Goal: Find specific page/section: Find specific page/section

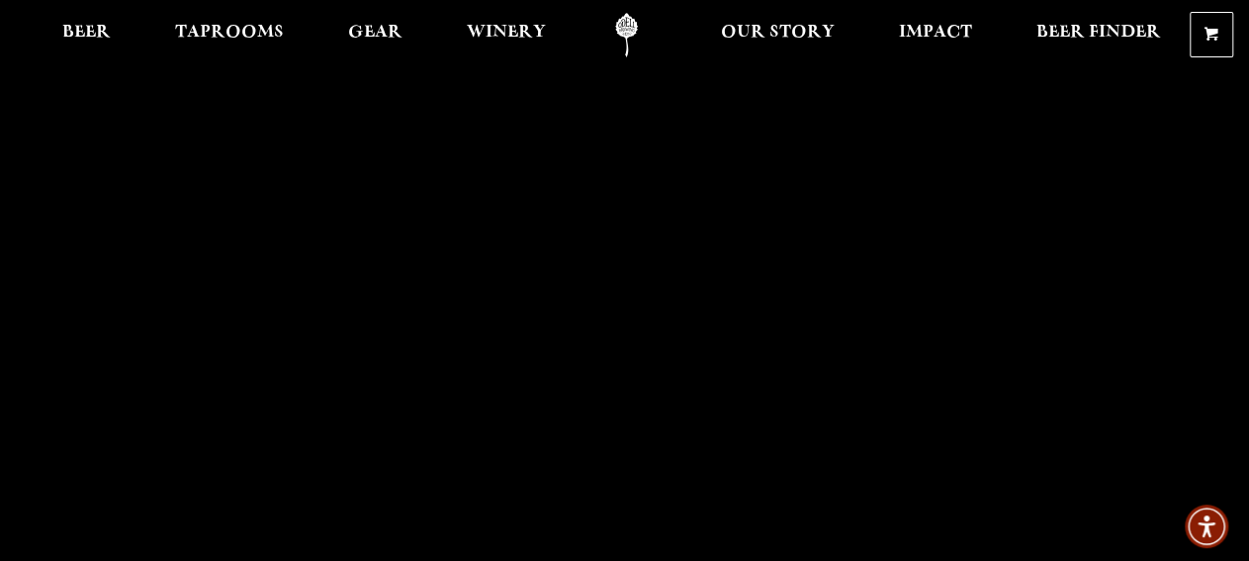
click at [248, 27] on span "Taprooms" at bounding box center [229, 33] width 109 height 16
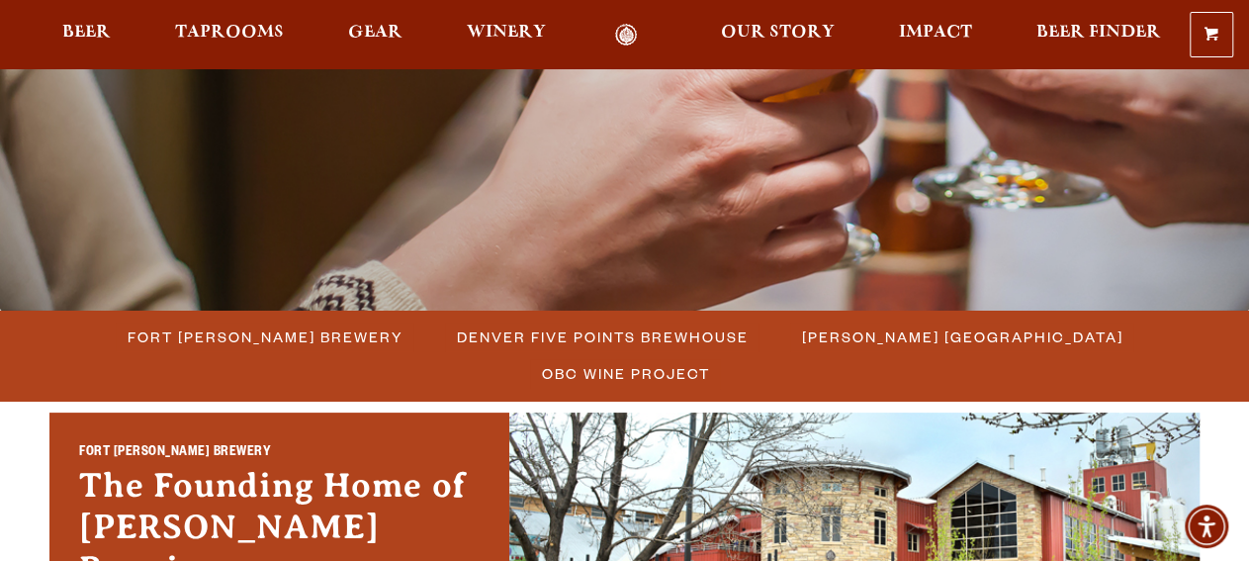
scroll to position [554, 0]
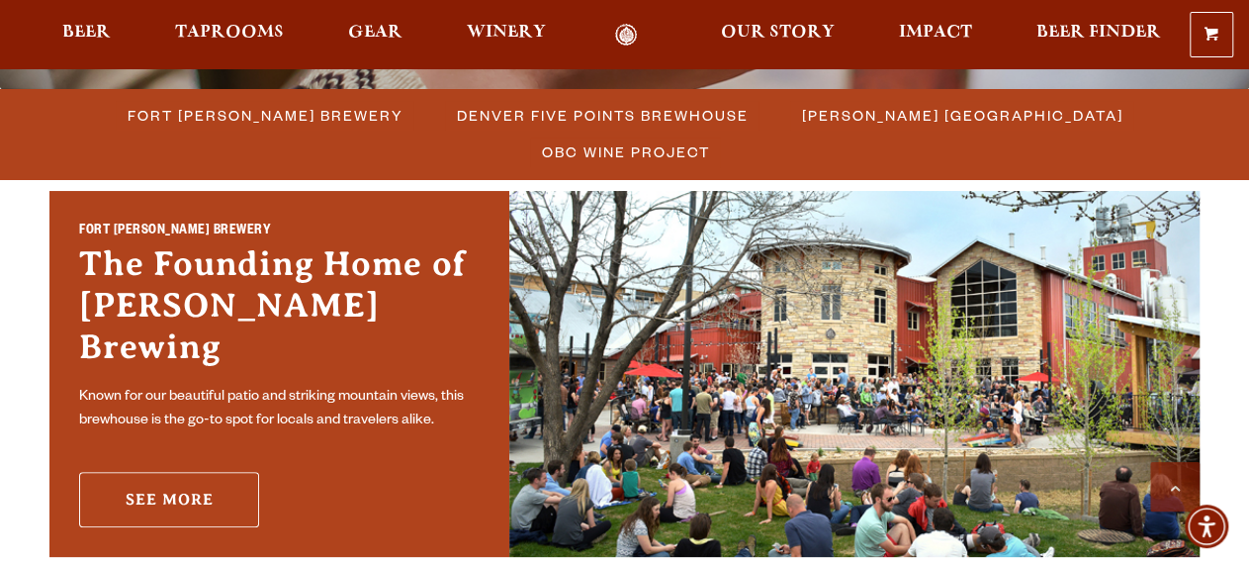
click at [227, 472] on link "See More" at bounding box center [169, 499] width 180 height 55
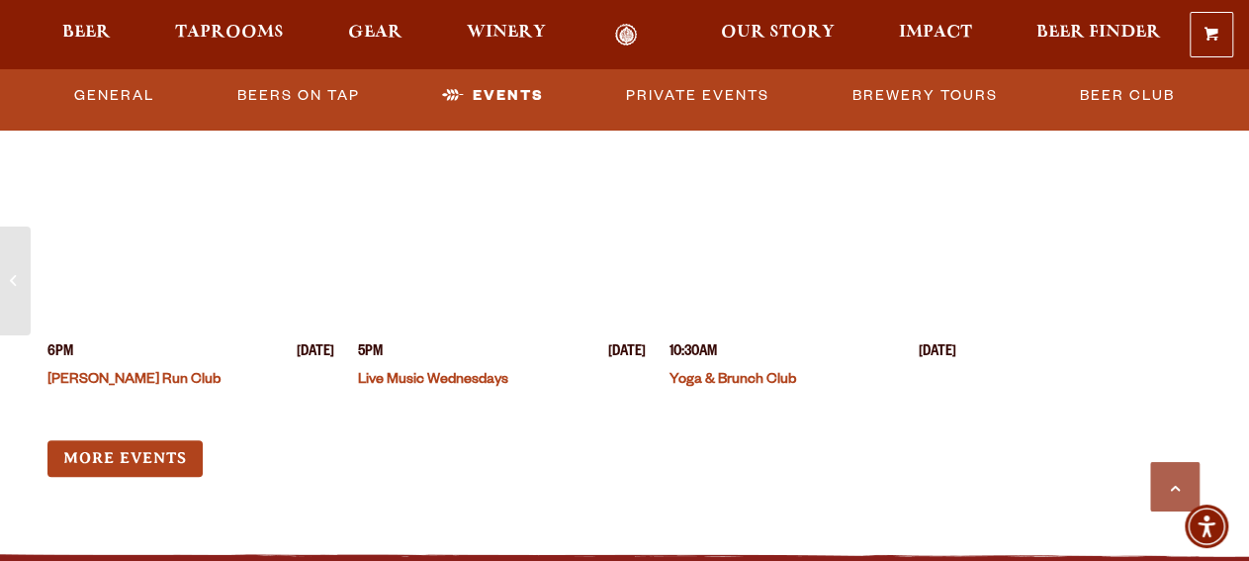
scroll to position [7640, 0]
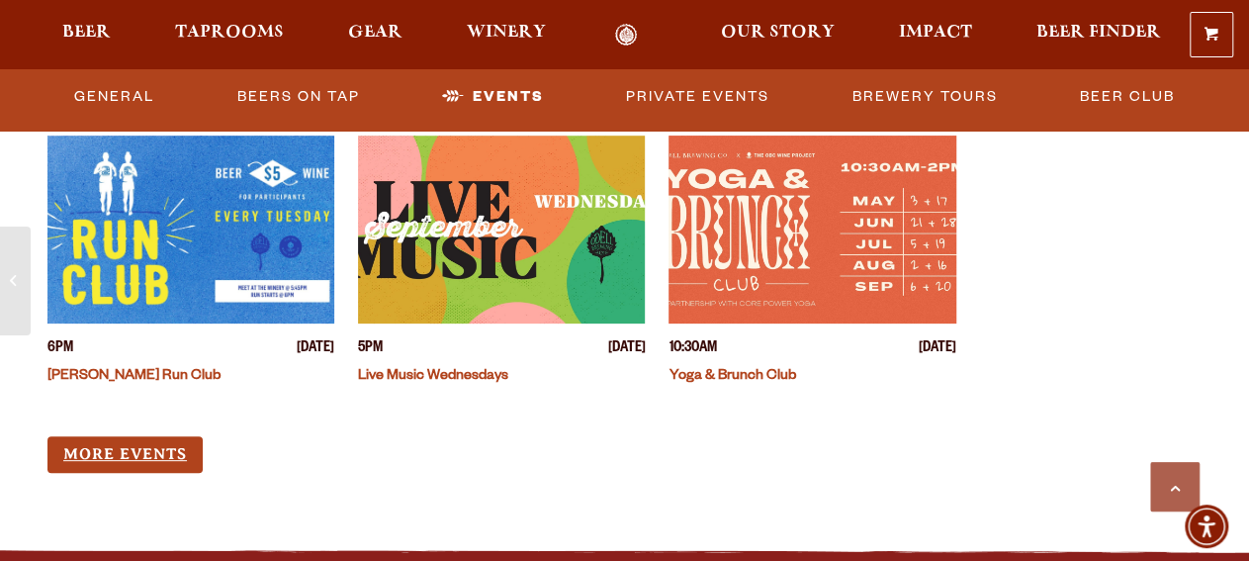
click at [112, 436] on link "More Events" at bounding box center [124, 454] width 155 height 37
